Goal: Information Seeking & Learning: Learn about a topic

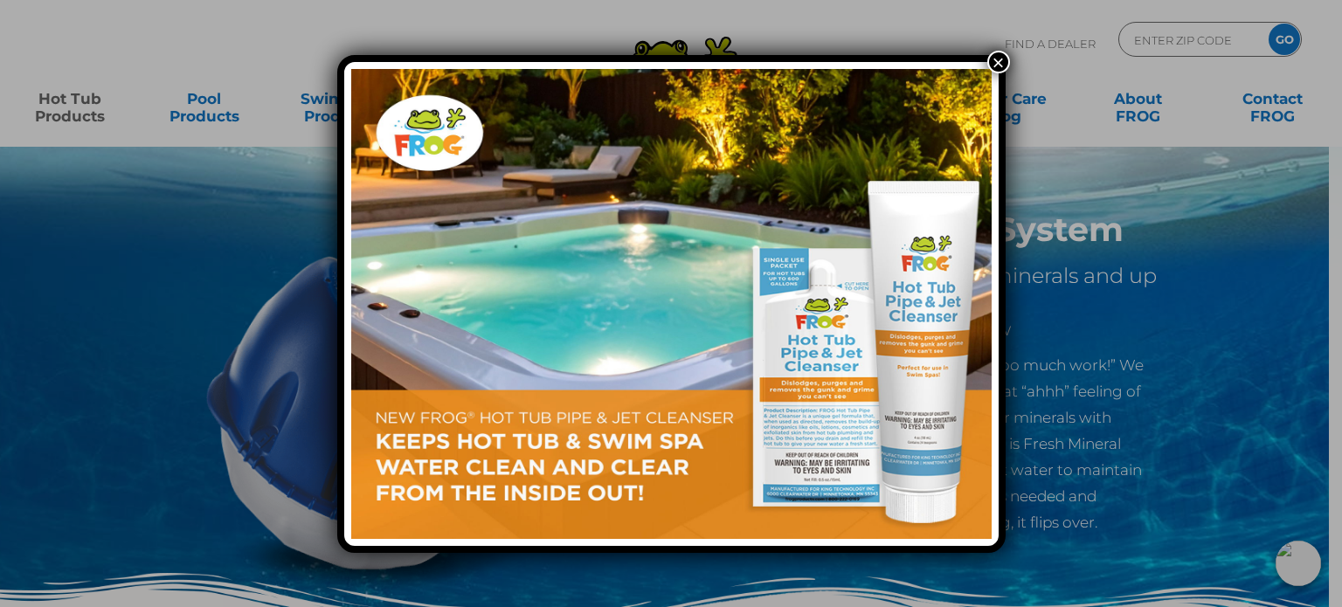
click at [1002, 62] on button "×" at bounding box center [998, 62] width 23 height 23
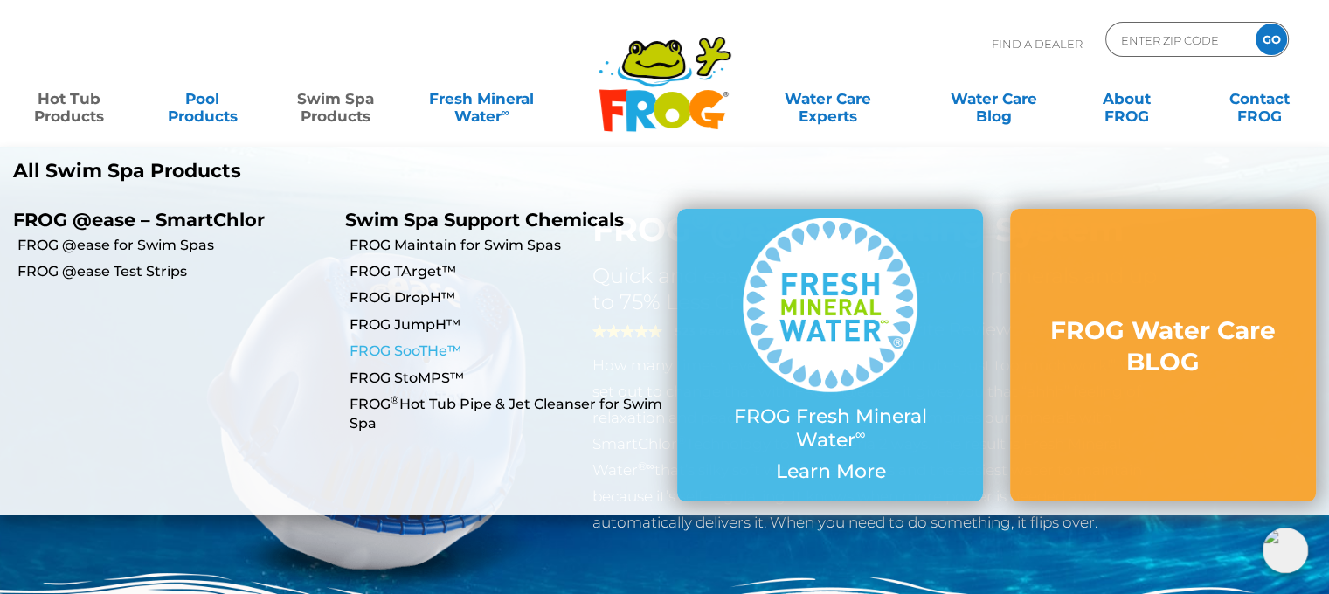
click at [423, 356] on link "FROG SooTHe™" at bounding box center [506, 351] width 315 height 19
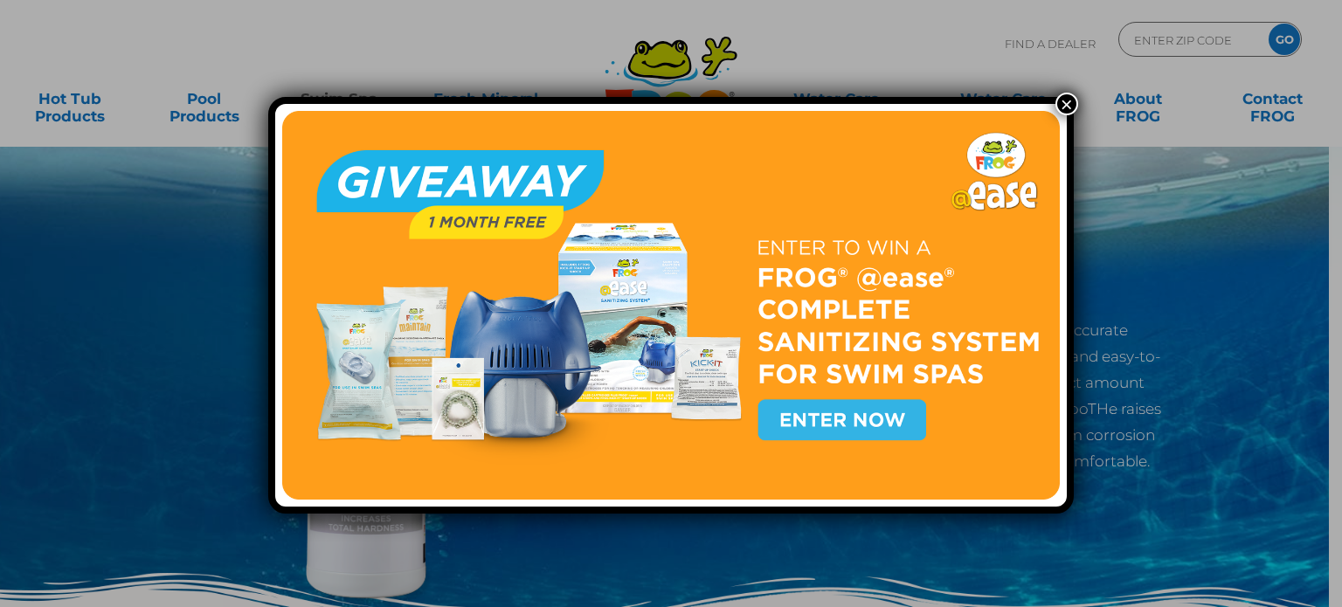
click at [1061, 101] on button "×" at bounding box center [1066, 104] width 23 height 23
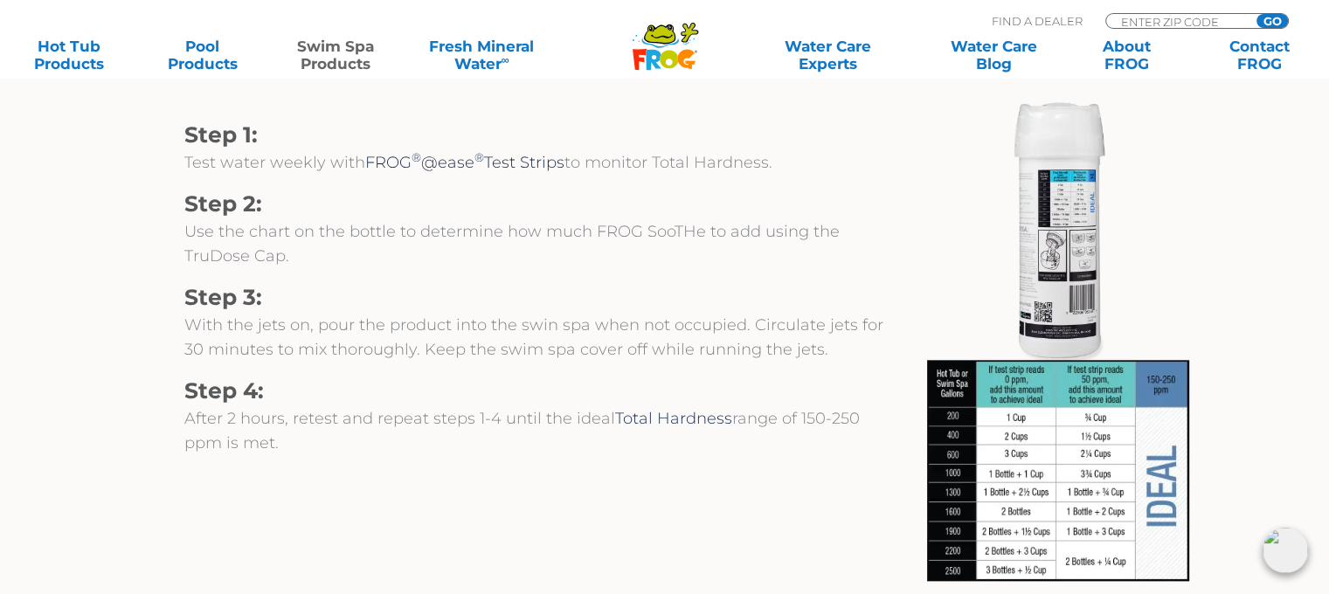
scroll to position [1863, 0]
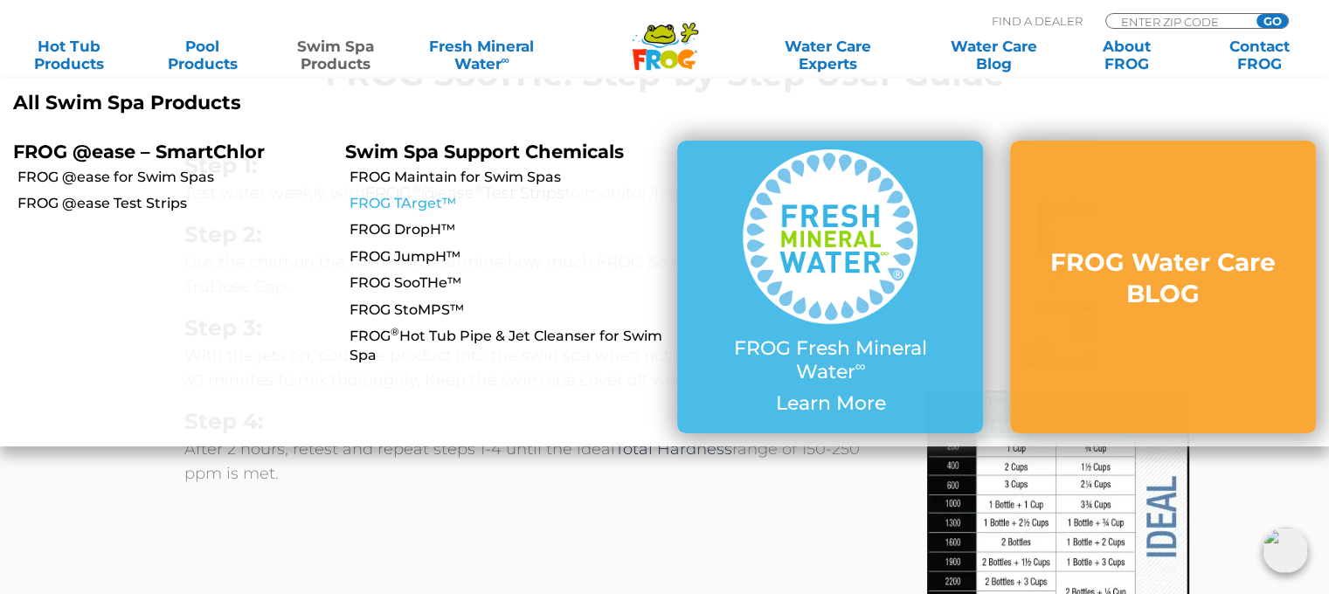
click at [418, 205] on link "FROG TArget™" at bounding box center [506, 203] width 315 height 19
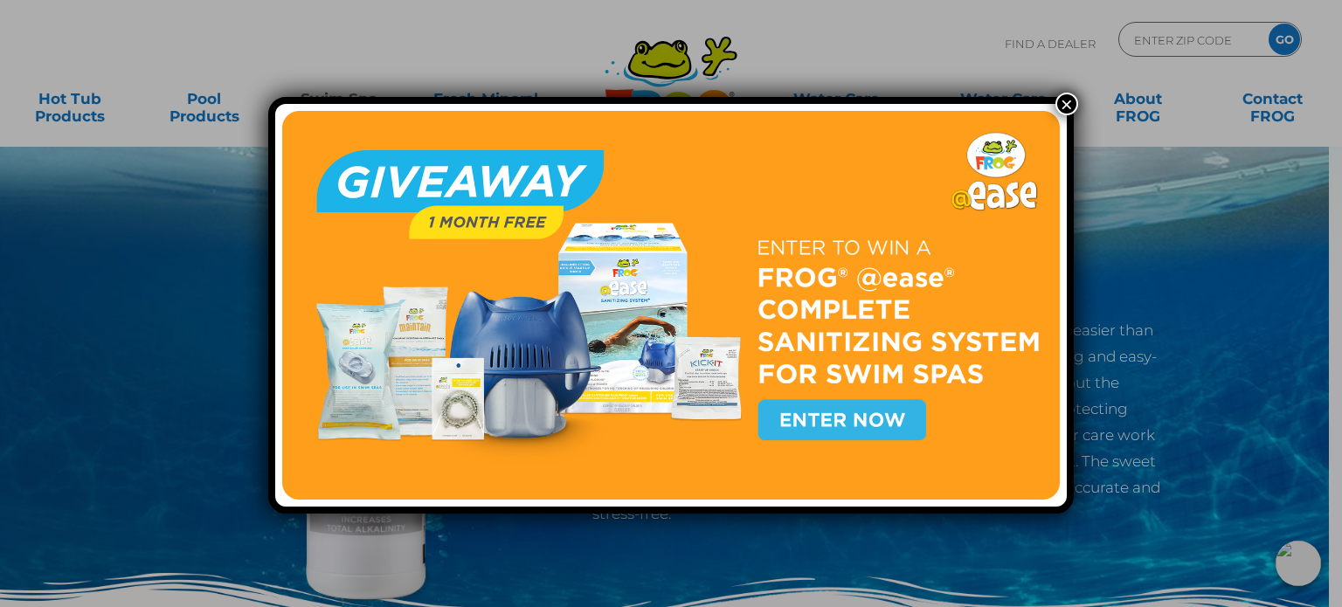
click at [1057, 101] on button "×" at bounding box center [1066, 104] width 23 height 23
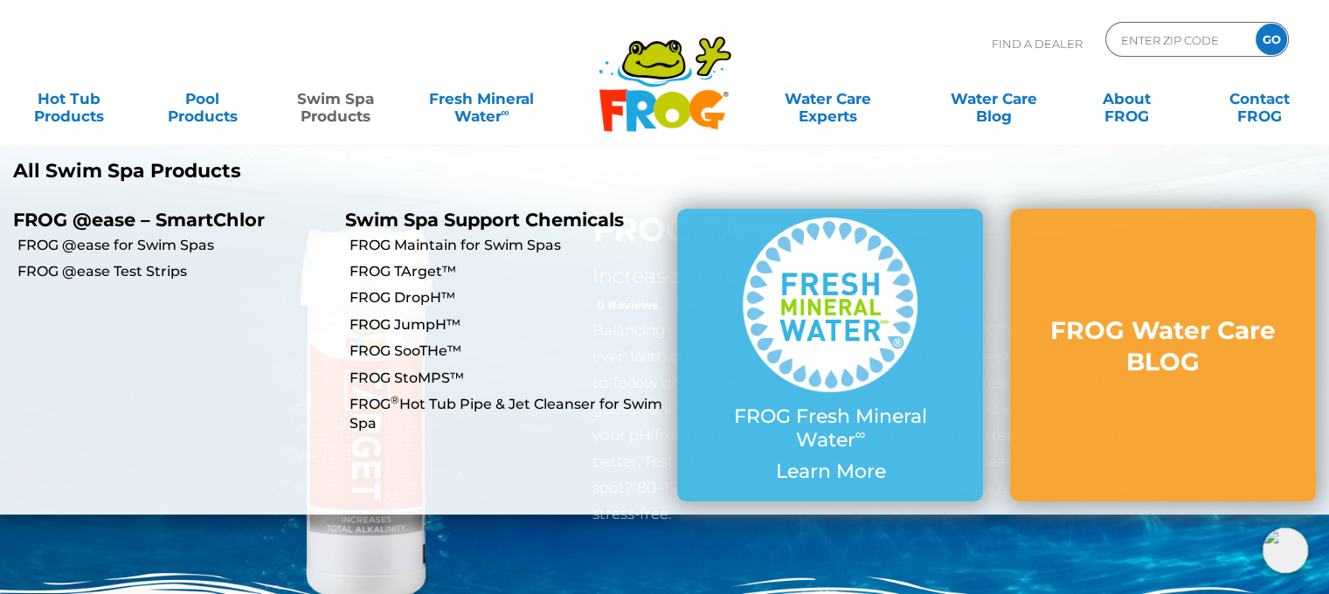
click at [327, 104] on link "Swim Spa Products" at bounding box center [335, 98] width 103 height 35
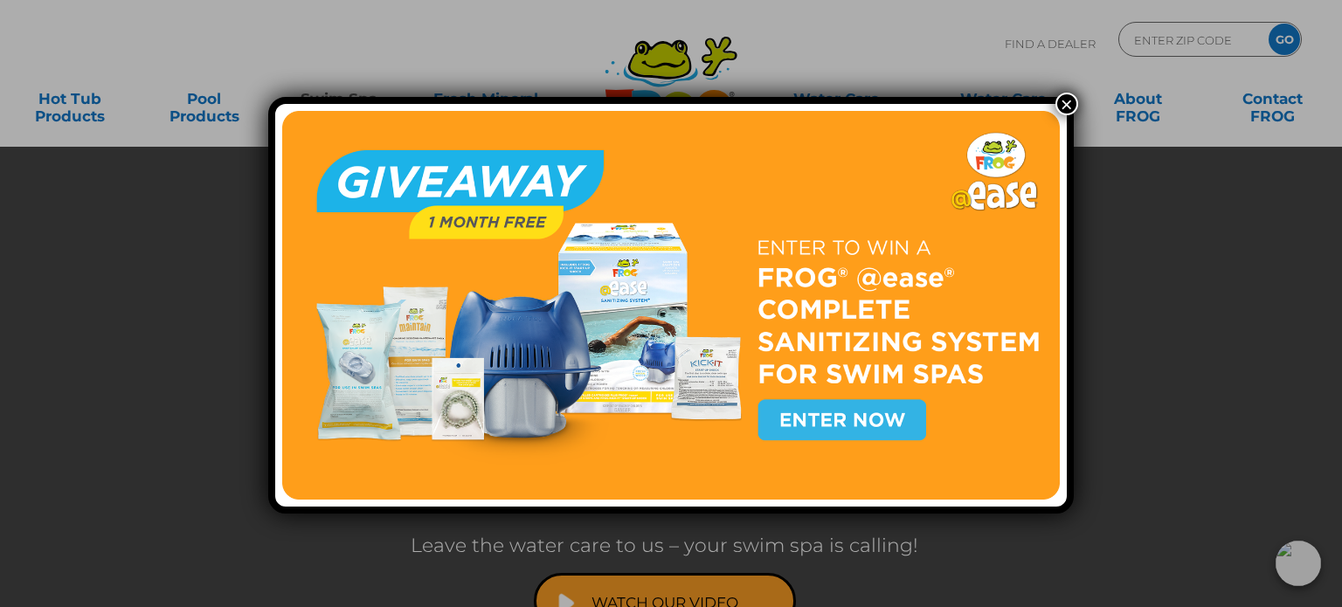
click at [1062, 100] on button "×" at bounding box center [1066, 104] width 23 height 23
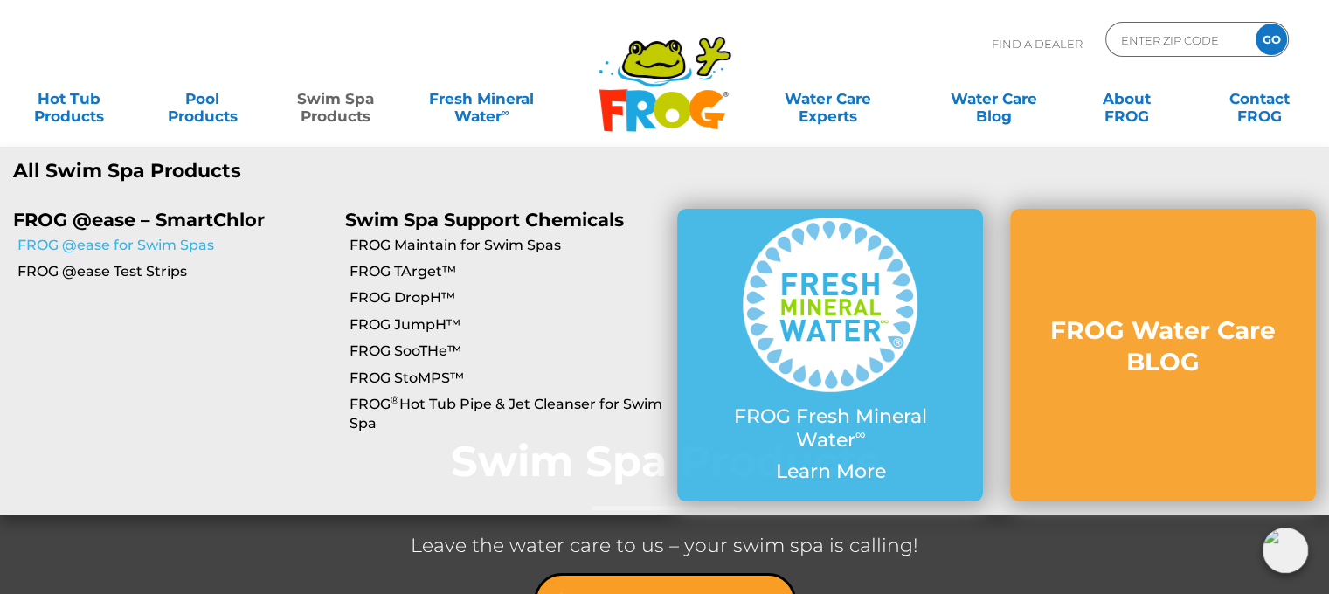
click at [181, 245] on link "FROG @ease for Swim Spas" at bounding box center [174, 245] width 315 height 19
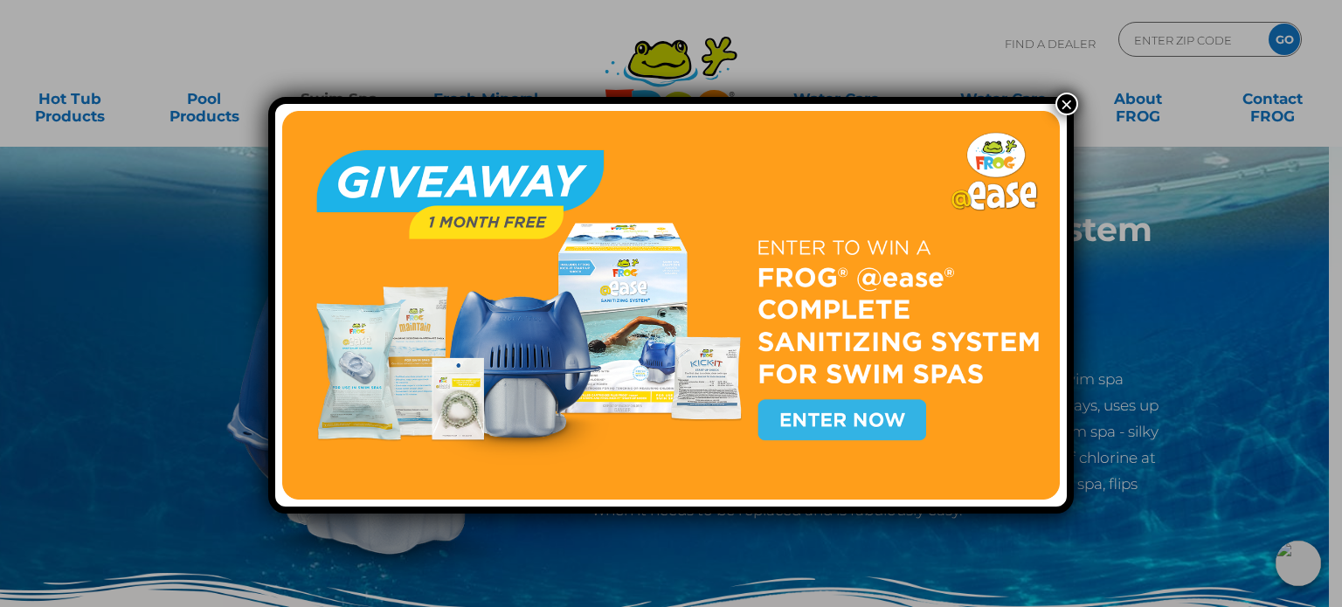
click at [1064, 107] on button "×" at bounding box center [1066, 104] width 23 height 23
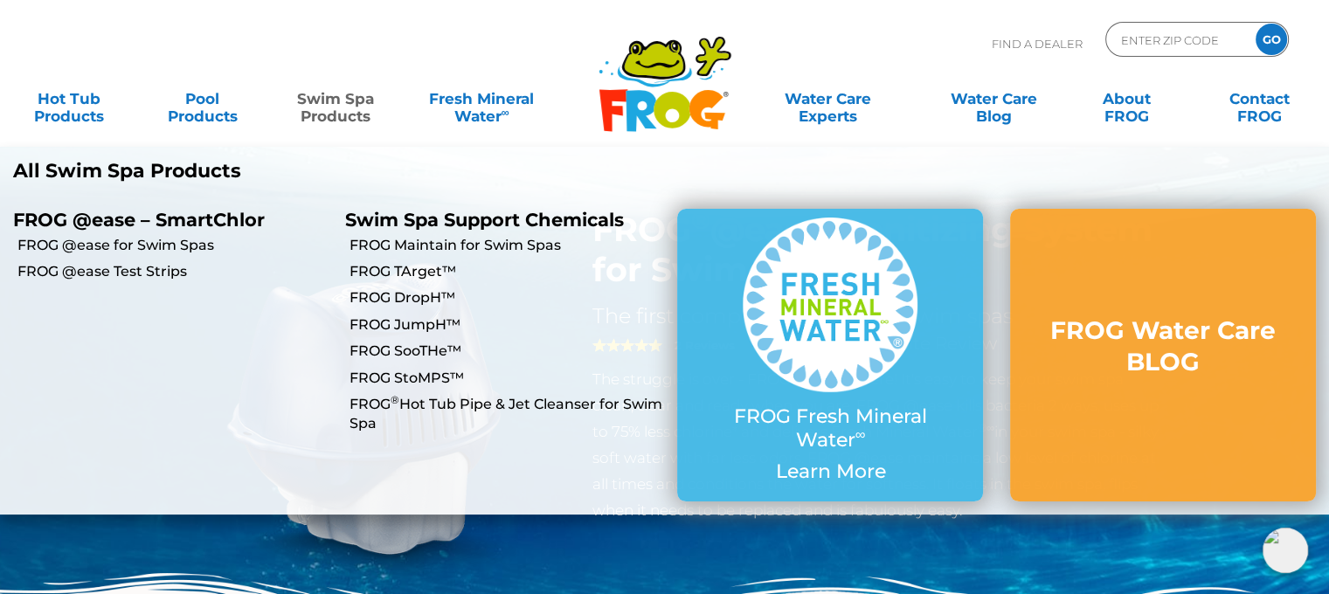
click at [332, 90] on link "Swim Spa Products" at bounding box center [335, 98] width 103 height 35
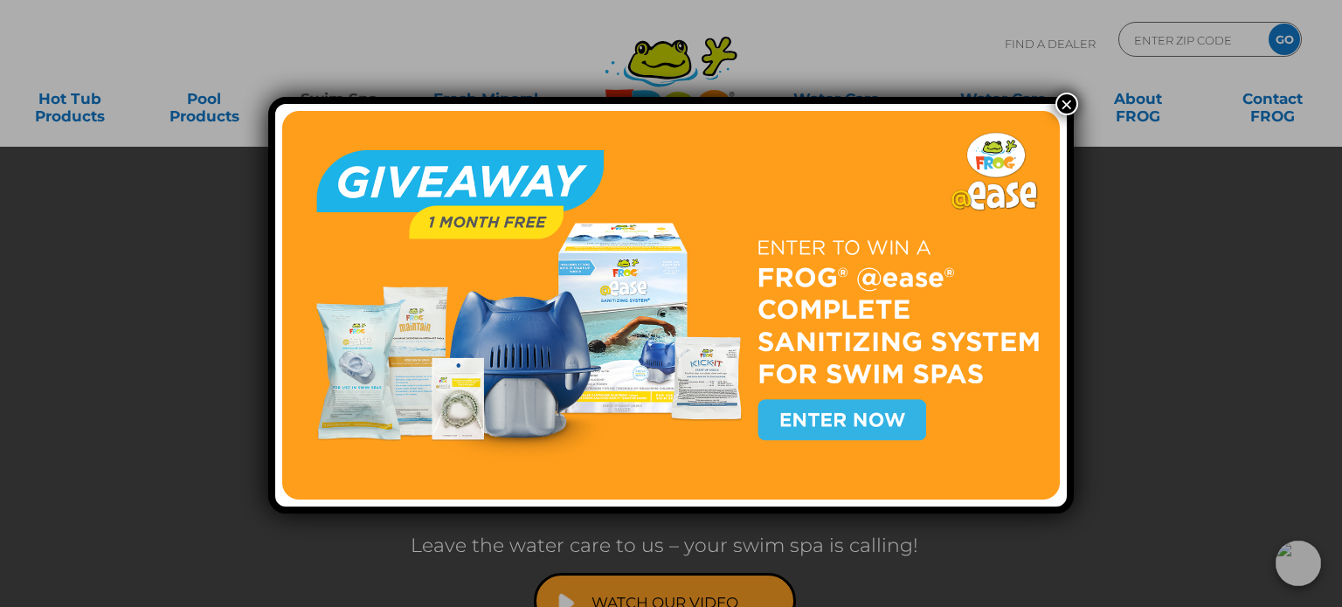
click at [695, 385] on img at bounding box center [671, 305] width 778 height 389
